Goal: Task Accomplishment & Management: Manage account settings

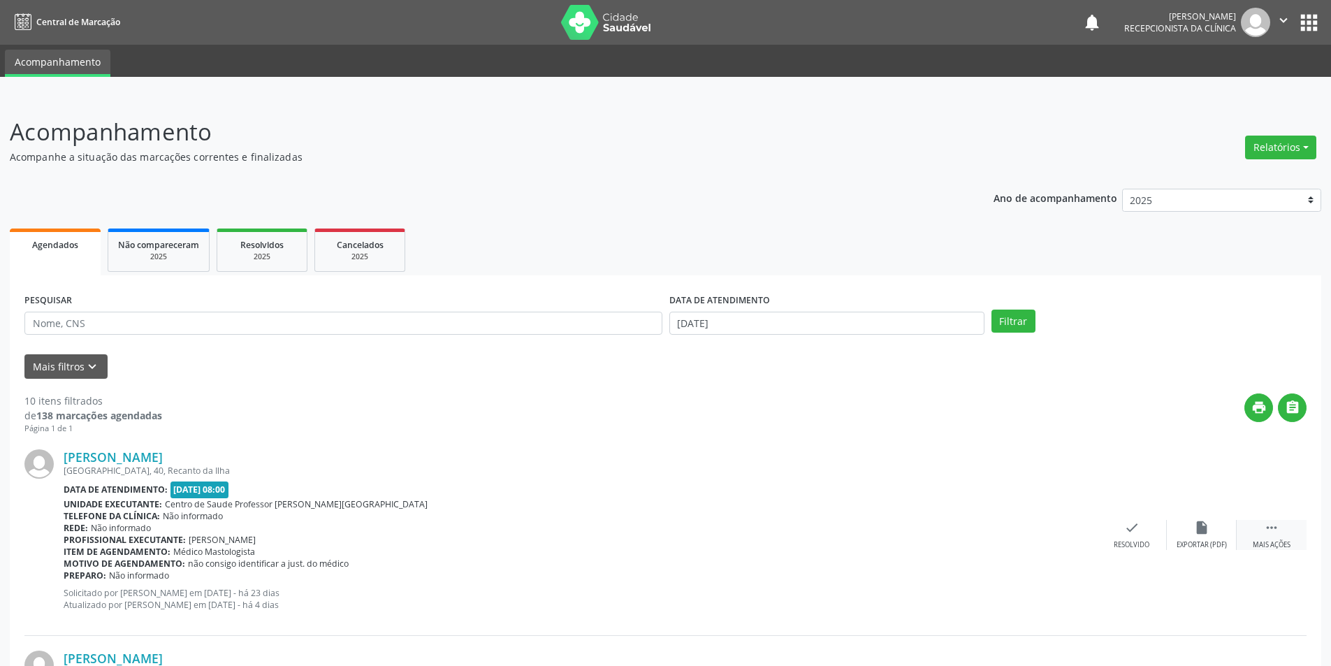
click at [1275, 536] on div " Mais ações" at bounding box center [1271, 535] width 70 height 30
click at [920, 541] on div "Resolvido" at bounding box center [922, 545] width 36 height 10
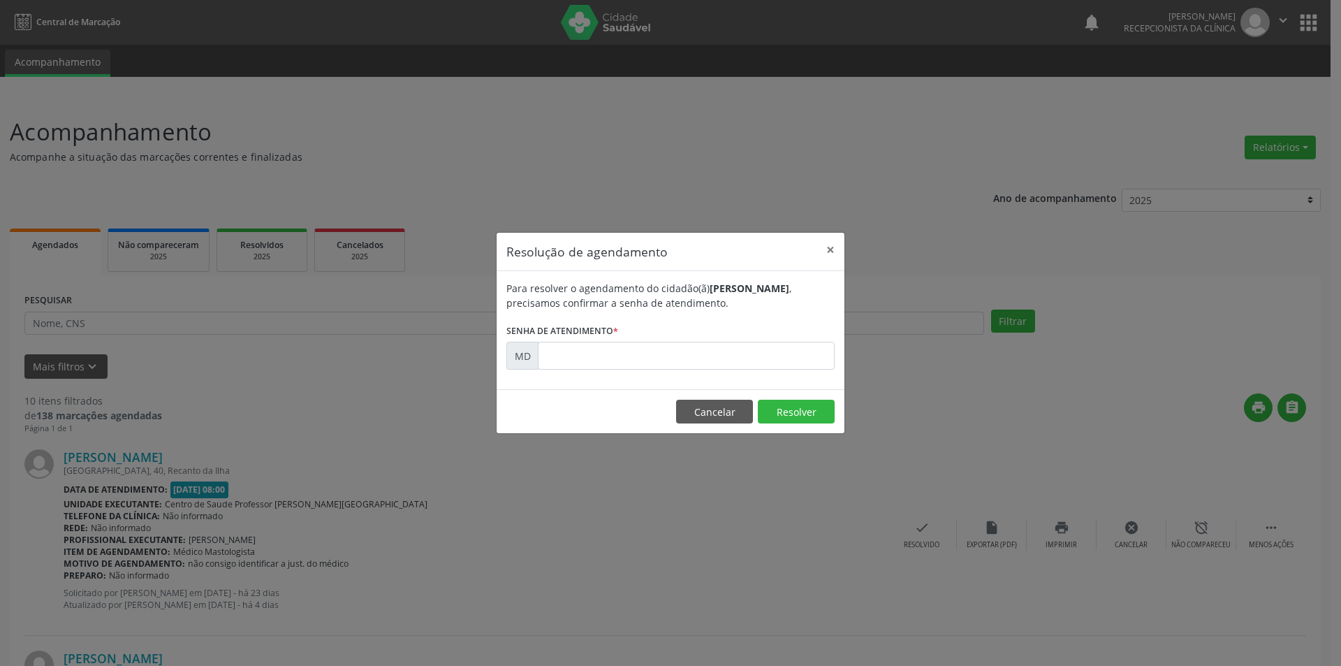
click at [900, 381] on div "Resolução de agendamento × Para resolver o agendamento do cidadão(ã) [PERSON_NA…" at bounding box center [670, 333] width 1341 height 666
click at [831, 243] on button "×" at bounding box center [830, 250] width 28 height 34
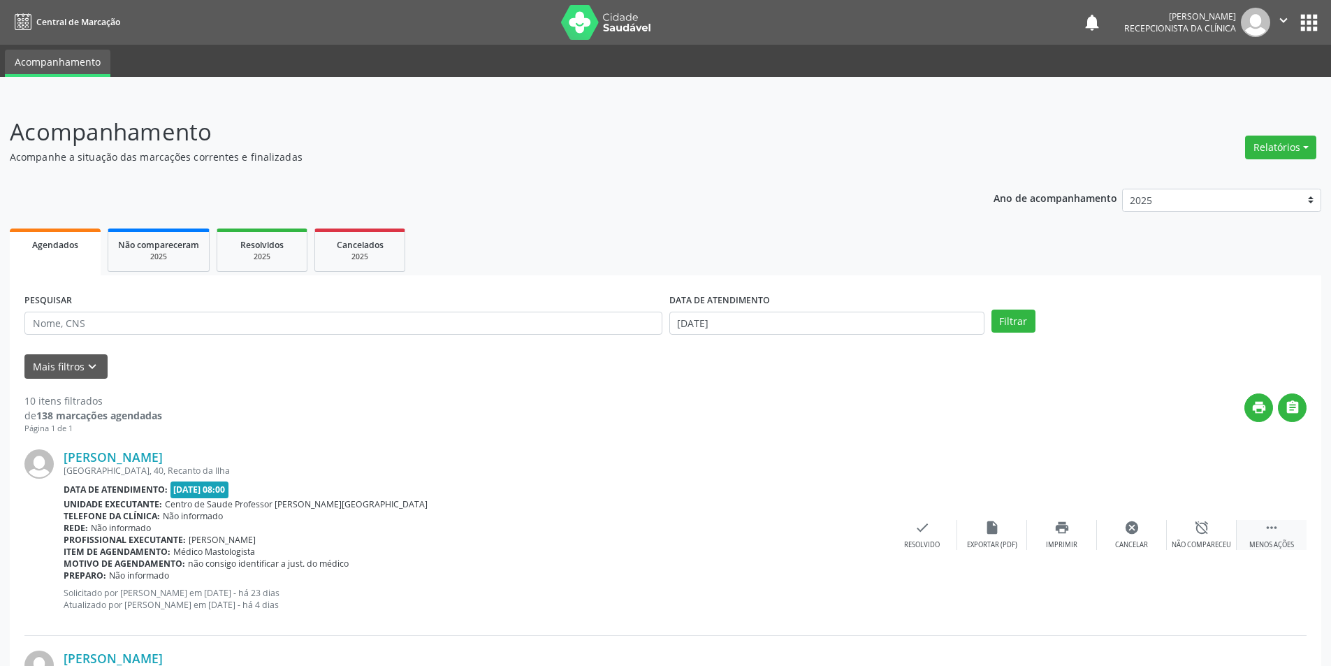
click at [1273, 531] on icon "" at bounding box center [1270, 527] width 15 height 15
click at [1208, 540] on div "Exportar (PDF)" at bounding box center [1201, 545] width 50 height 10
click at [1272, 531] on icon "" at bounding box center [1270, 527] width 15 height 15
click at [1125, 541] on div "Cancelar" at bounding box center [1131, 545] width 33 height 10
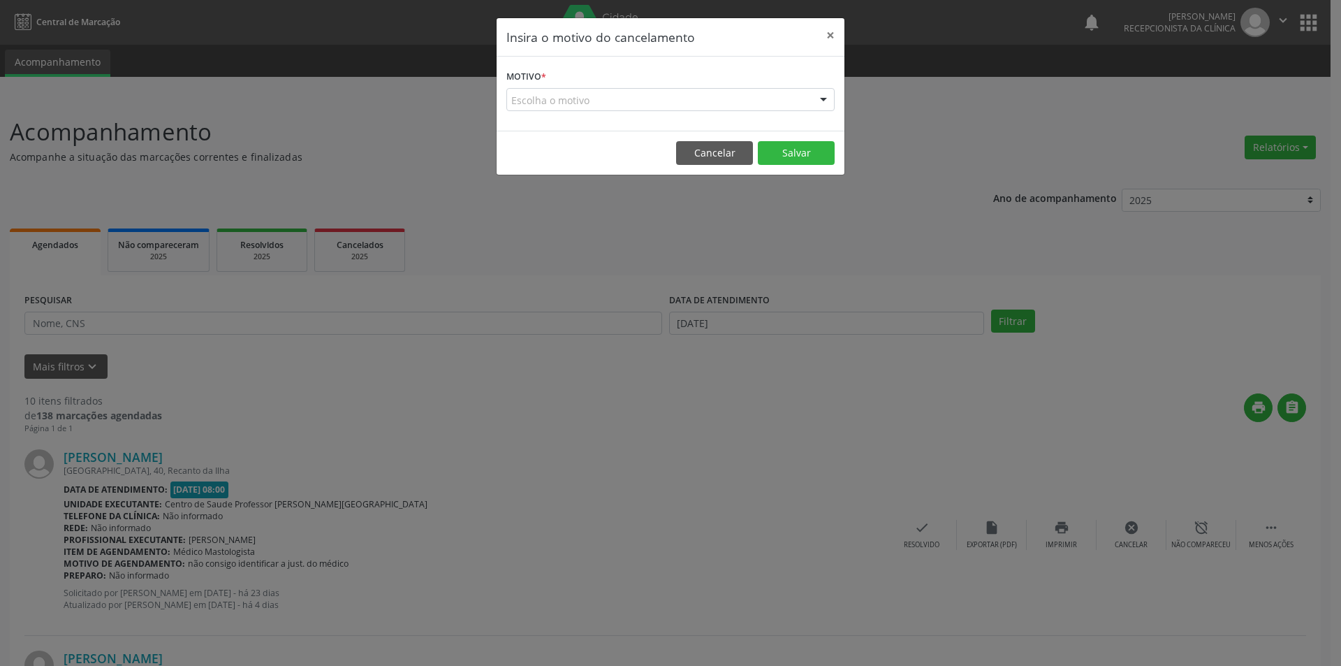
click at [826, 101] on div at bounding box center [823, 101] width 21 height 24
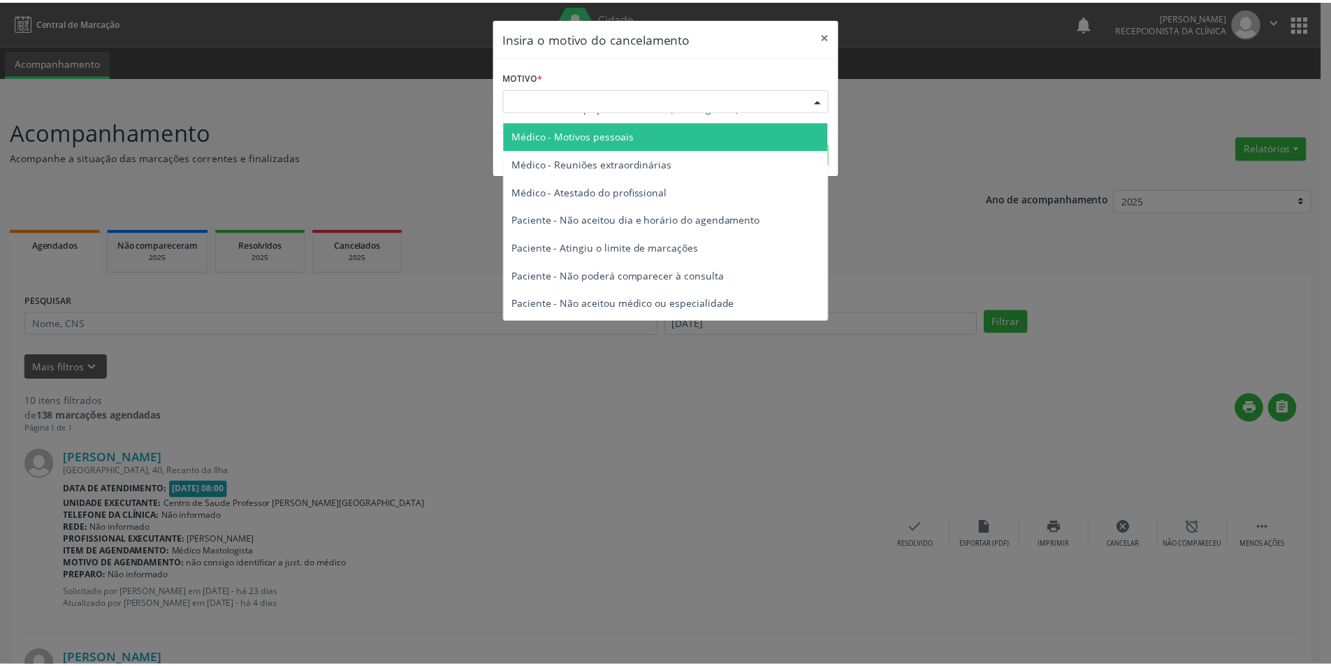
scroll to position [71, 0]
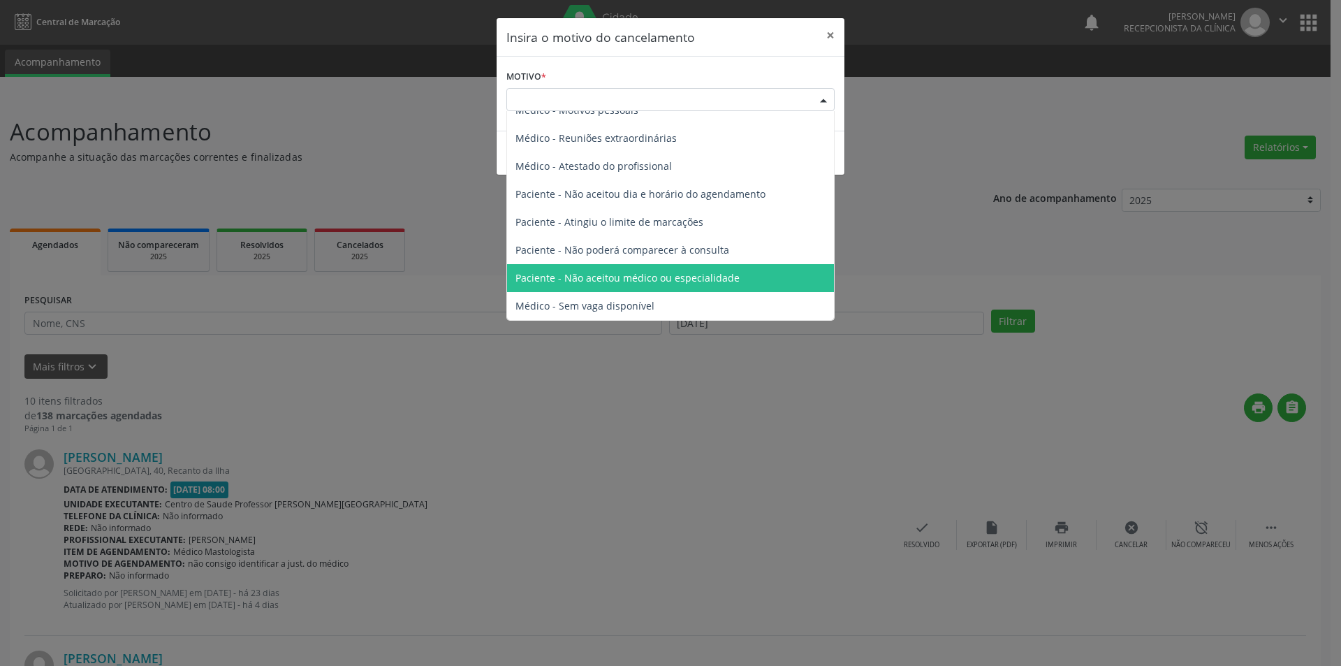
click at [676, 425] on div "Insira o motivo do cancelamento × Motivo * Escolha o motivo Outro Médico - Part…" at bounding box center [670, 333] width 1341 height 666
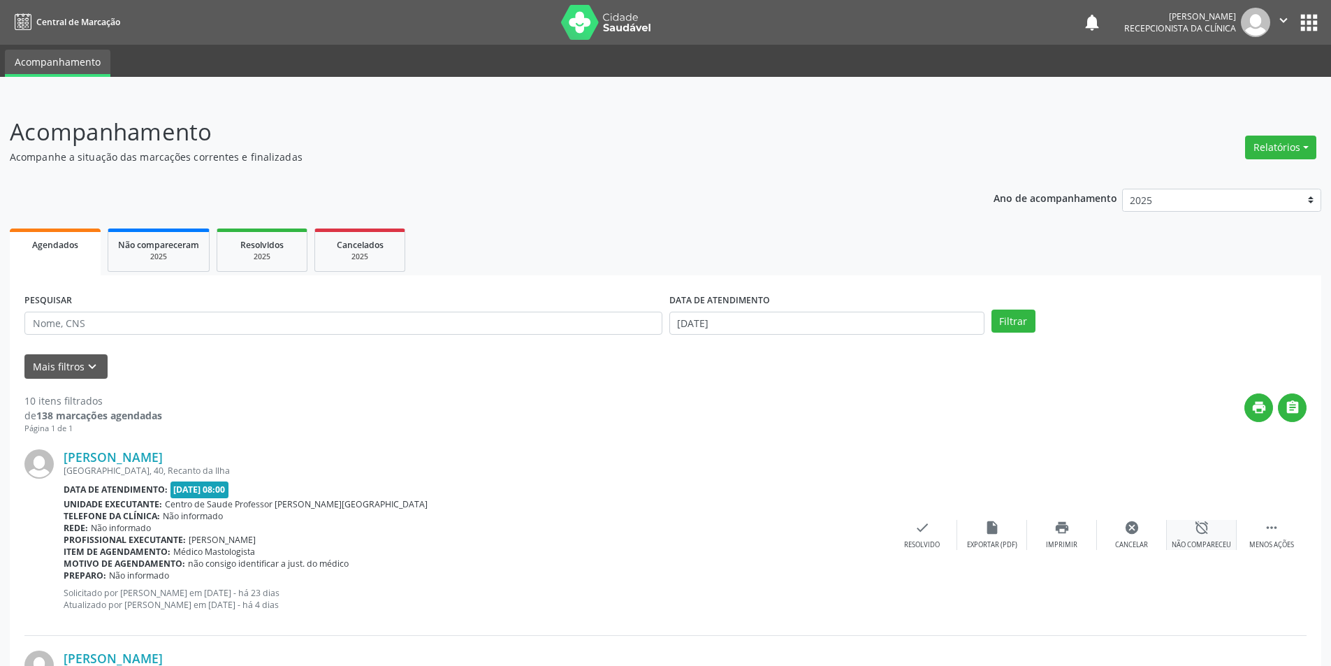
click at [1196, 536] on div "alarm_off Não compareceu" at bounding box center [1201, 535] width 70 height 30
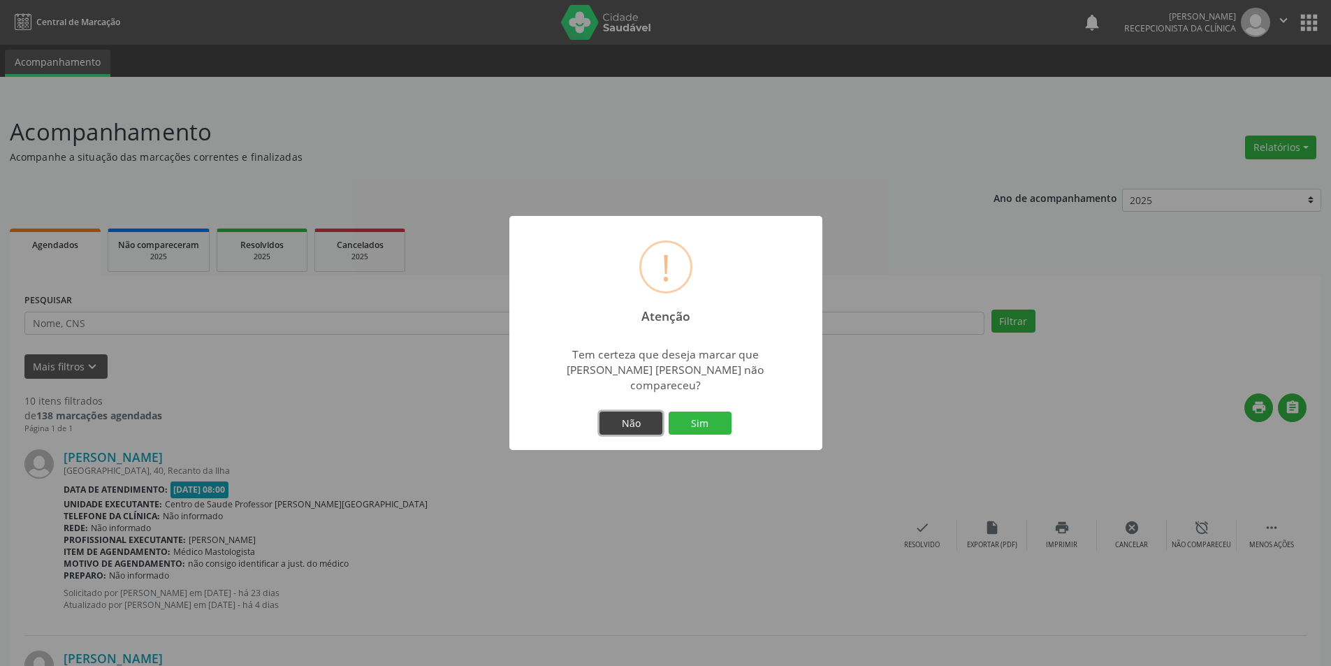
click at [614, 423] on button "Não" at bounding box center [630, 423] width 63 height 24
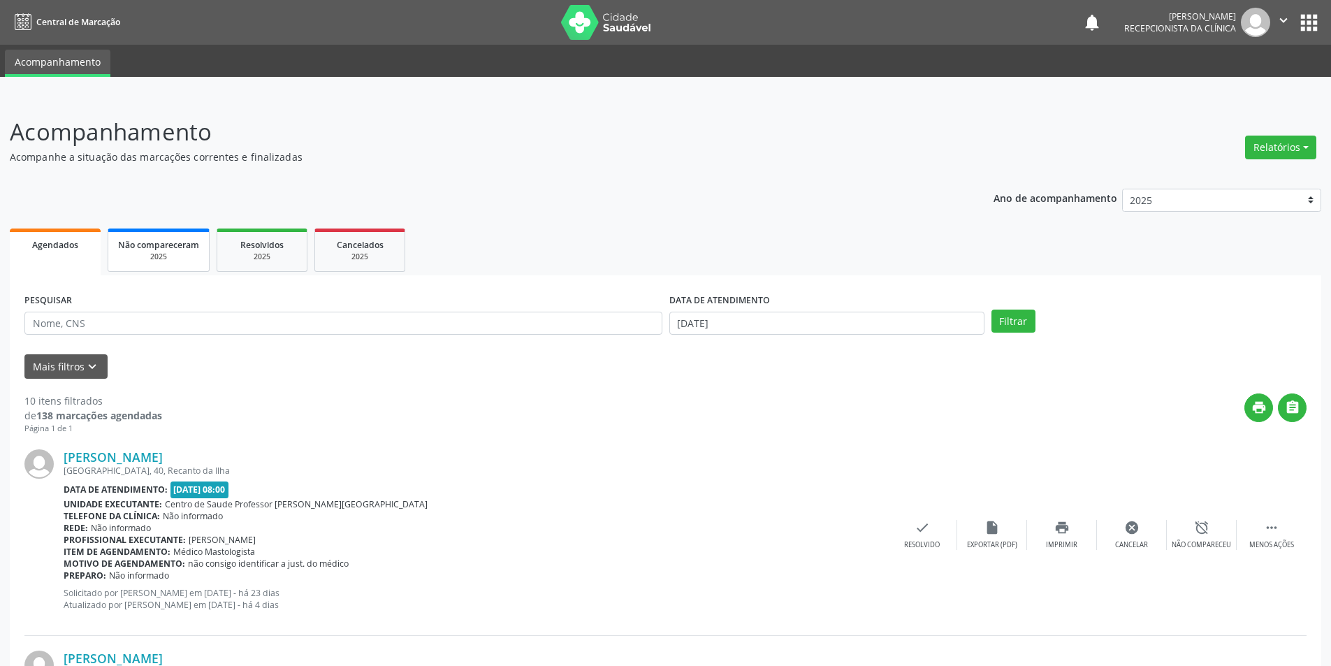
click at [185, 255] on div "2025" at bounding box center [158, 256] width 81 height 10
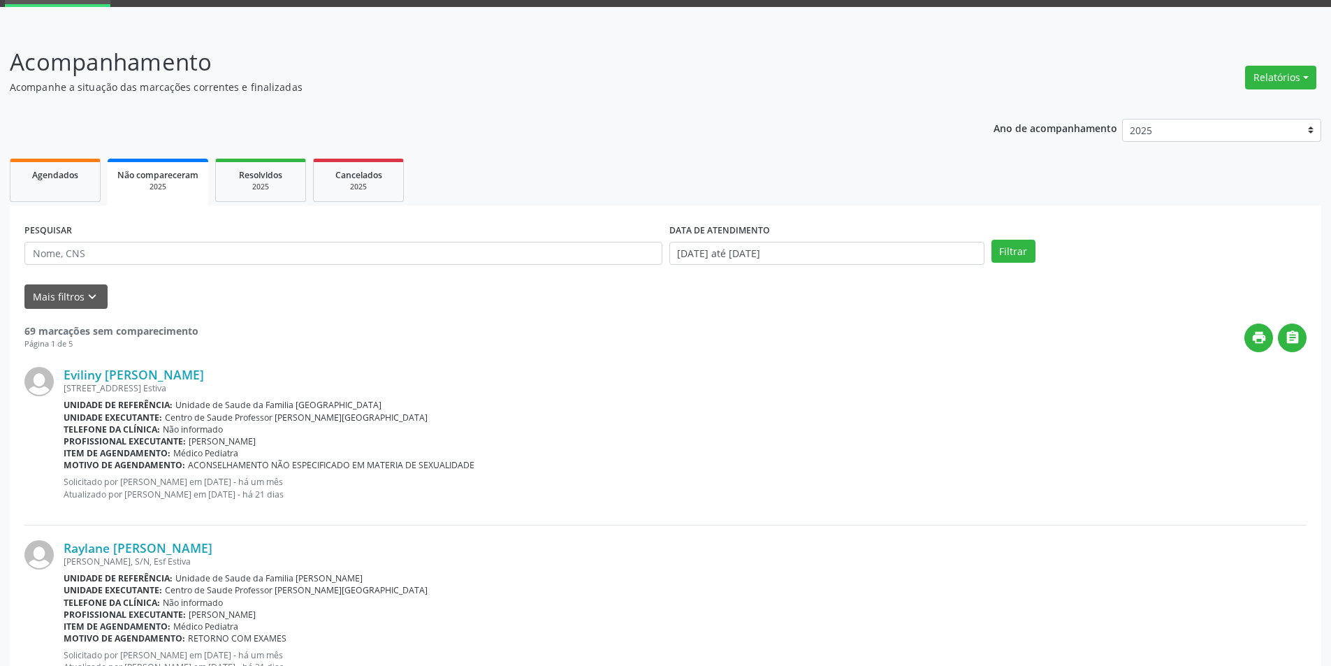
scroll to position [0, 0]
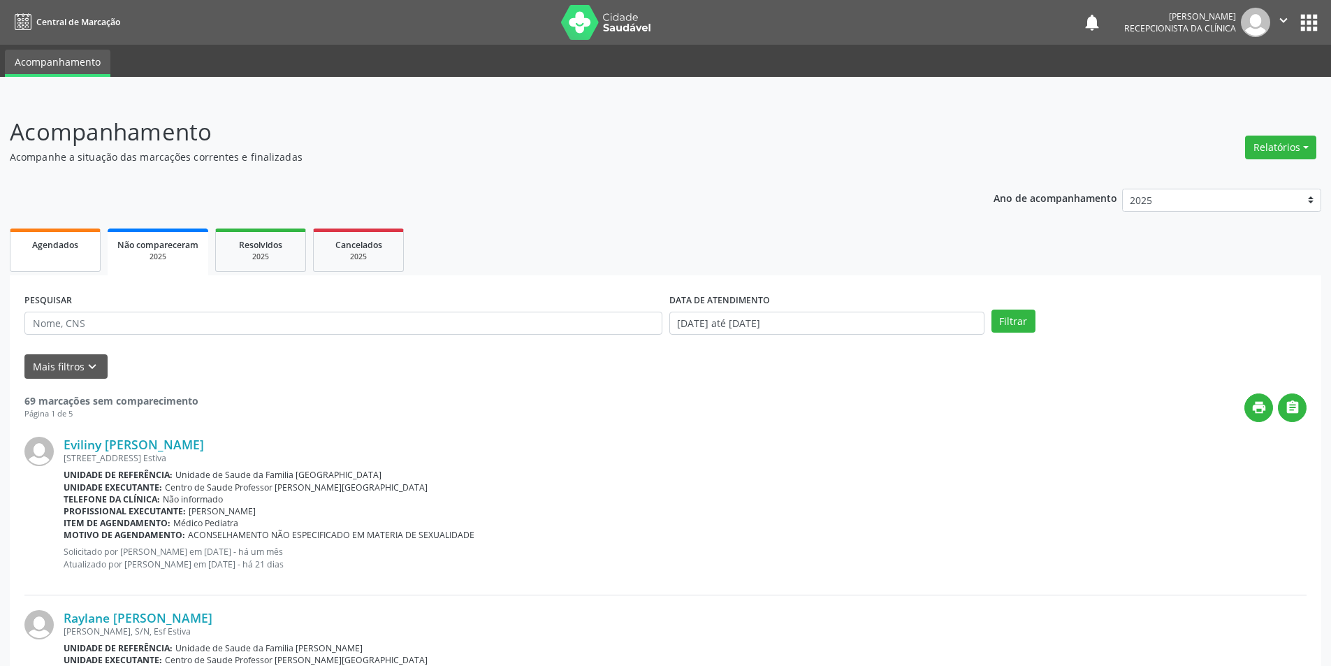
click at [78, 261] on link "Agendados" at bounding box center [55, 249] width 91 height 43
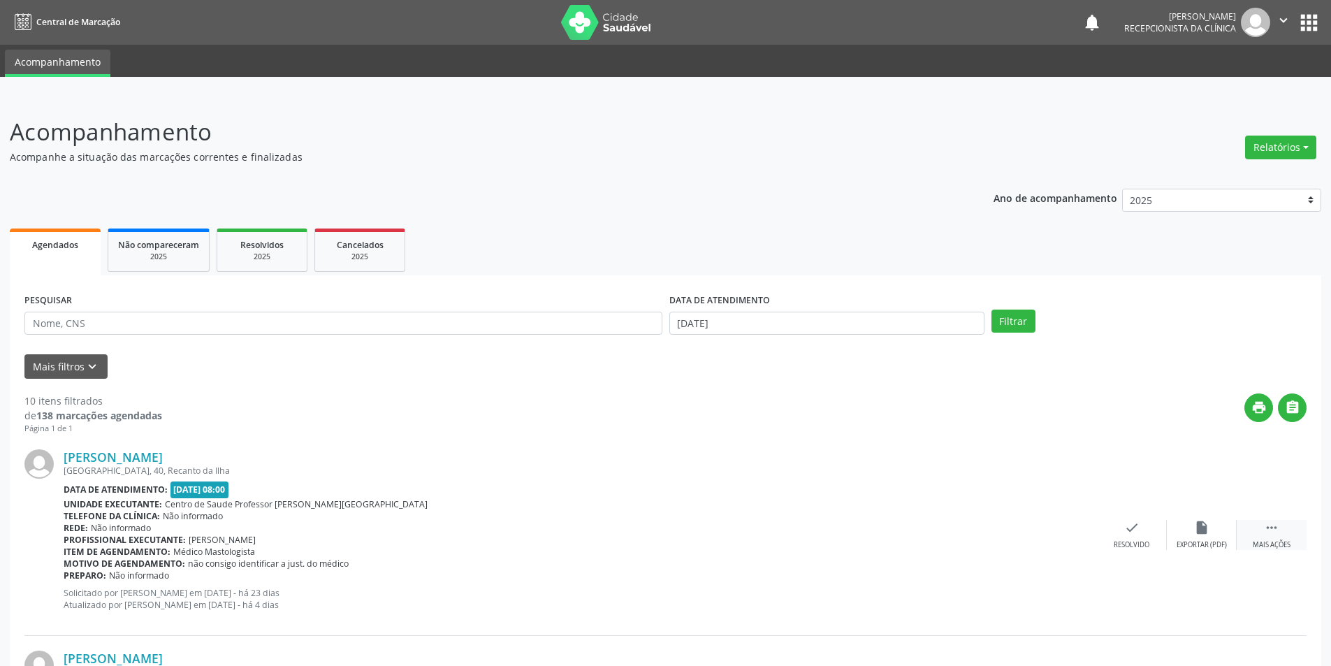
click at [1270, 545] on div "Mais ações" at bounding box center [1271, 545] width 38 height 10
click at [1260, 541] on div "Menos ações" at bounding box center [1271, 545] width 45 height 10
click at [1210, 534] on div "insert_drive_file Exportar (PDF)" at bounding box center [1201, 535] width 70 height 30
click at [196, 263] on link "Não compareceram 2025" at bounding box center [159, 249] width 102 height 43
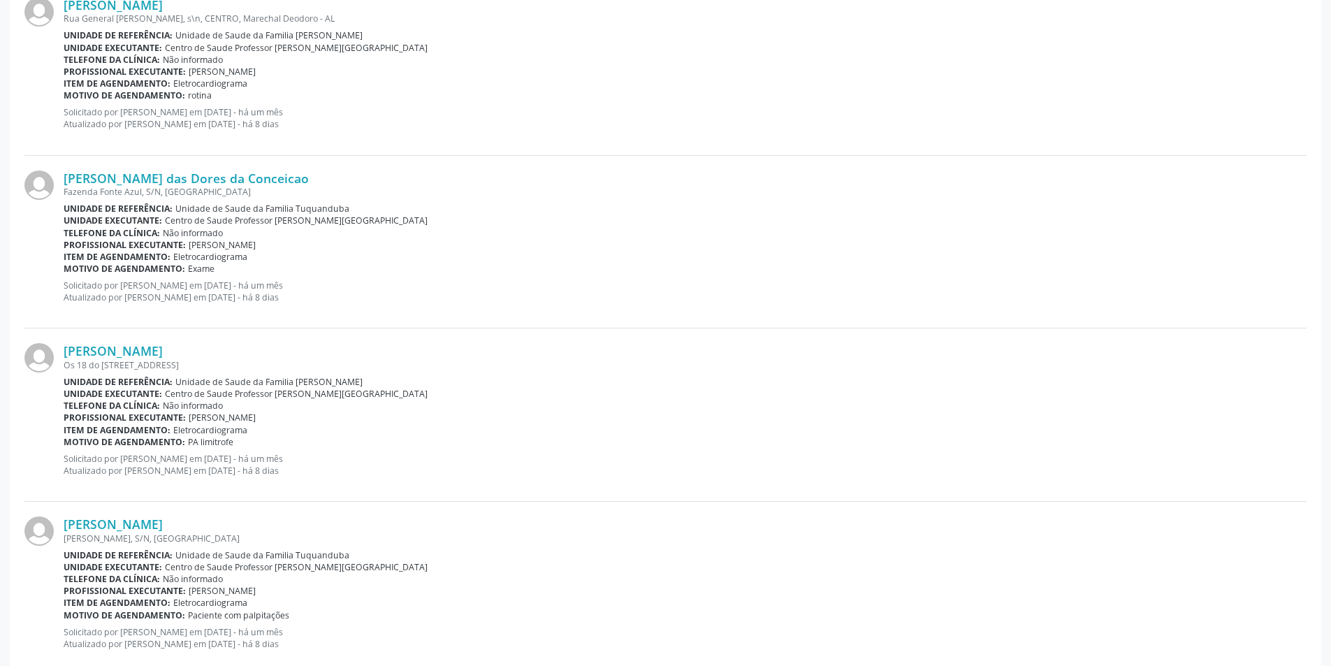
scroll to position [2417, 0]
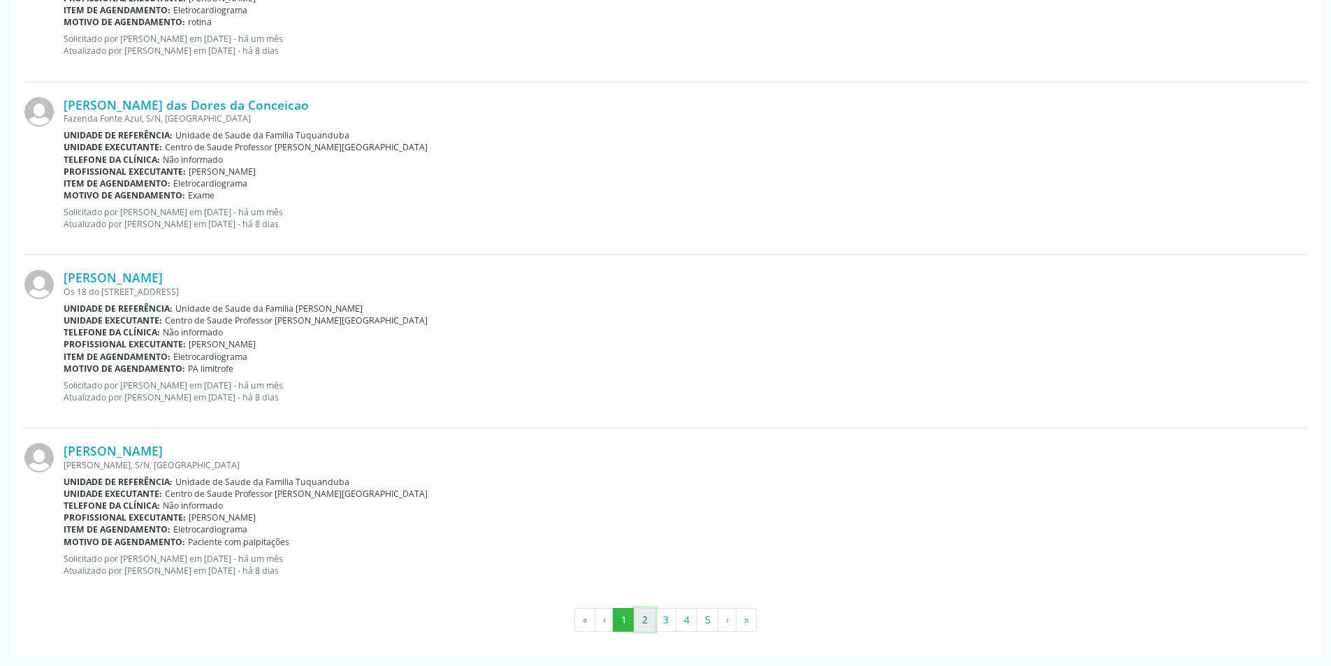
click at [645, 618] on button "2" at bounding box center [644, 620] width 22 height 24
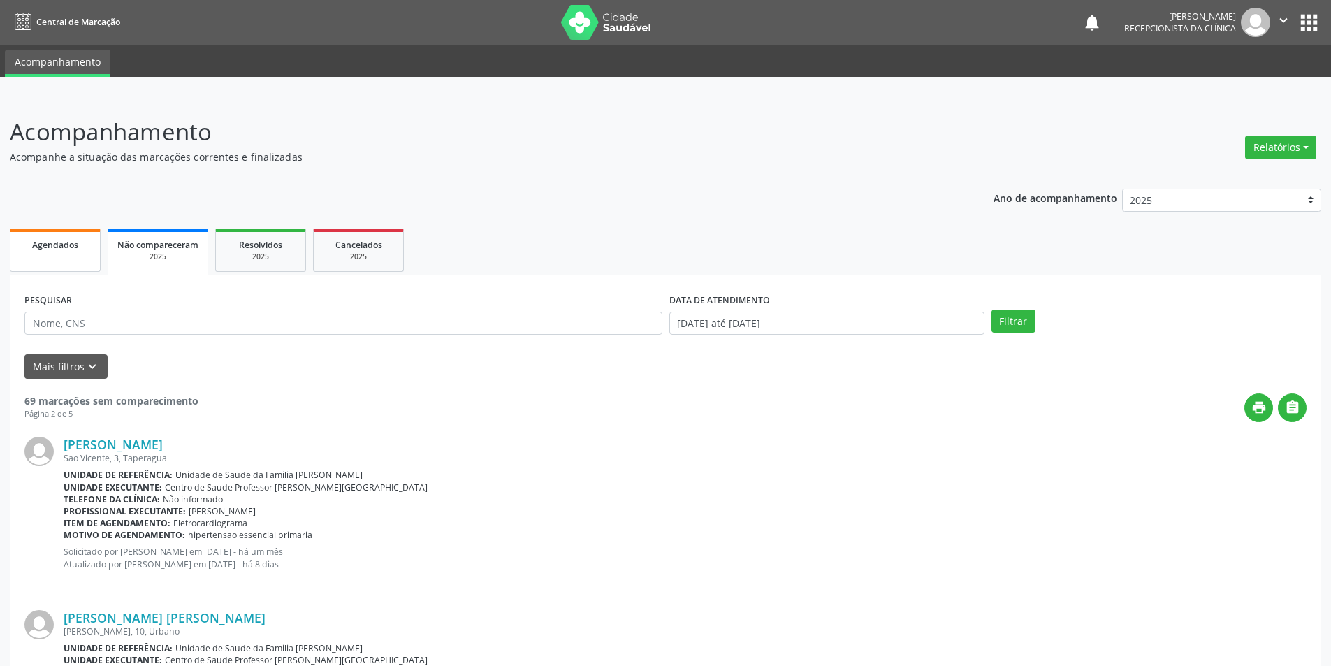
click at [80, 243] on div "Agendados" at bounding box center [55, 244] width 70 height 15
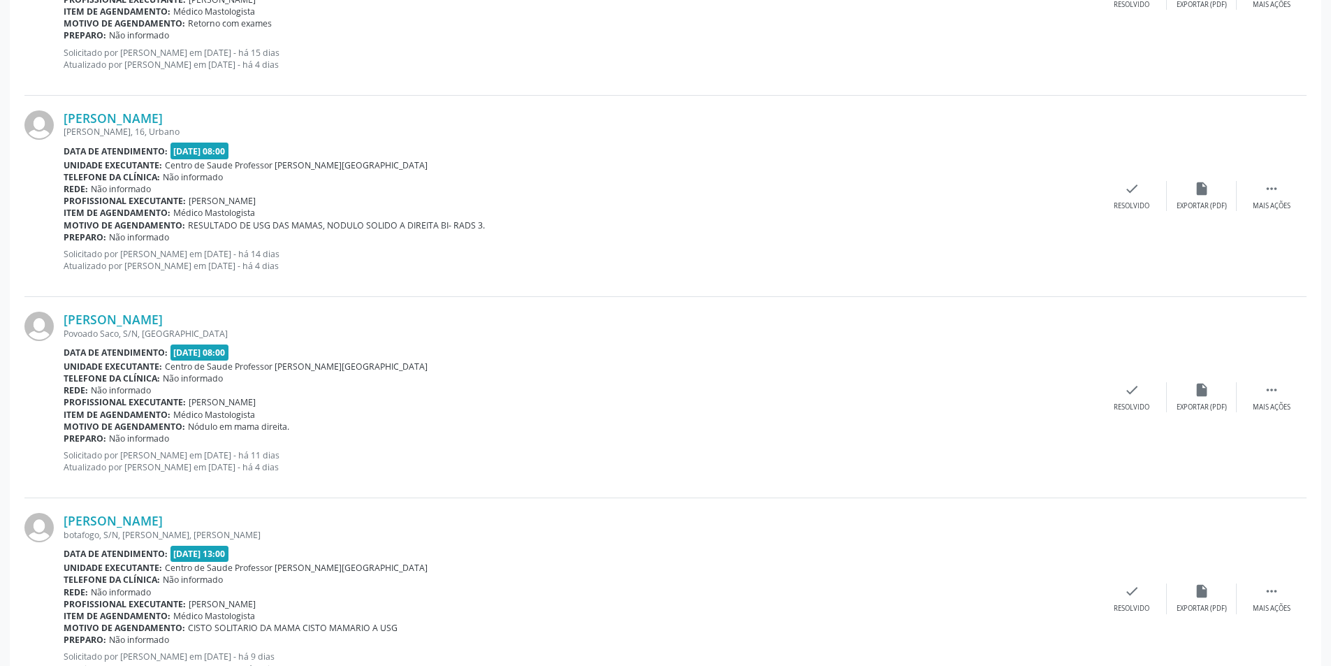
scroll to position [1177, 0]
